Goal: Task Accomplishment & Management: Manage account settings

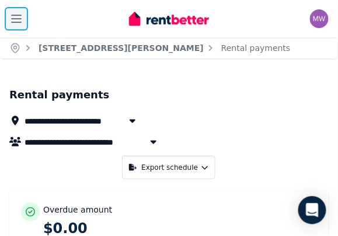
click at [17, 19] on icon "button" at bounding box center [16, 18] width 9 height 7
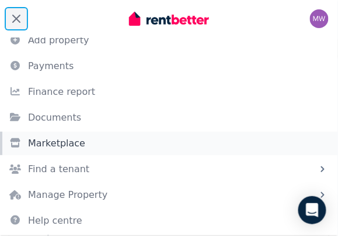
scroll to position [42, 0]
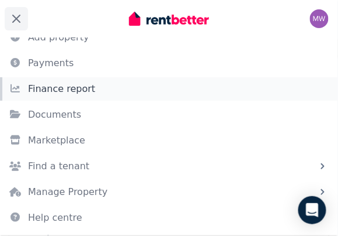
click at [74, 93] on link "Finance report" at bounding box center [169, 88] width 338 height 23
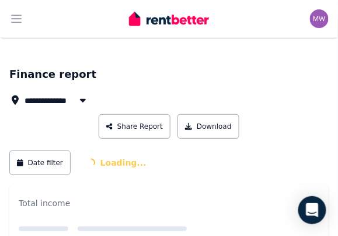
scroll to position [23, 0]
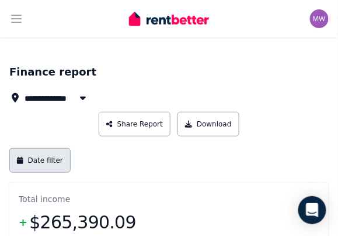
click at [54, 156] on button "Date filter" at bounding box center [39, 160] width 61 height 25
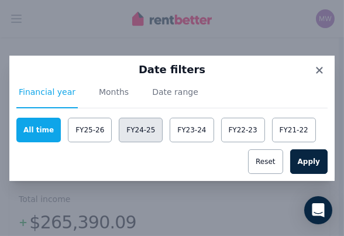
click at [121, 134] on button "FY24-25" at bounding box center [141, 129] width 44 height 25
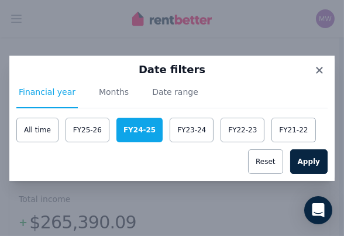
drag, startPoint x: 319, startPoint y: 161, endPoint x: 243, endPoint y: 217, distance: 94.8
click at [243, 217] on div "Date filters Financial year Months Date range All time FY25-26 FY24-25 FY23-24 …" at bounding box center [172, 118] width 344 height 236
click at [314, 159] on button "Apply" at bounding box center [308, 161] width 37 height 25
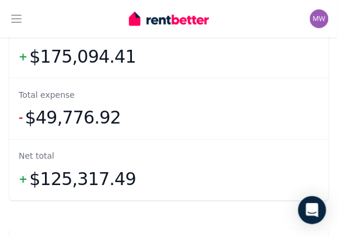
scroll to position [188, 0]
